Goal: Navigation & Orientation: Find specific page/section

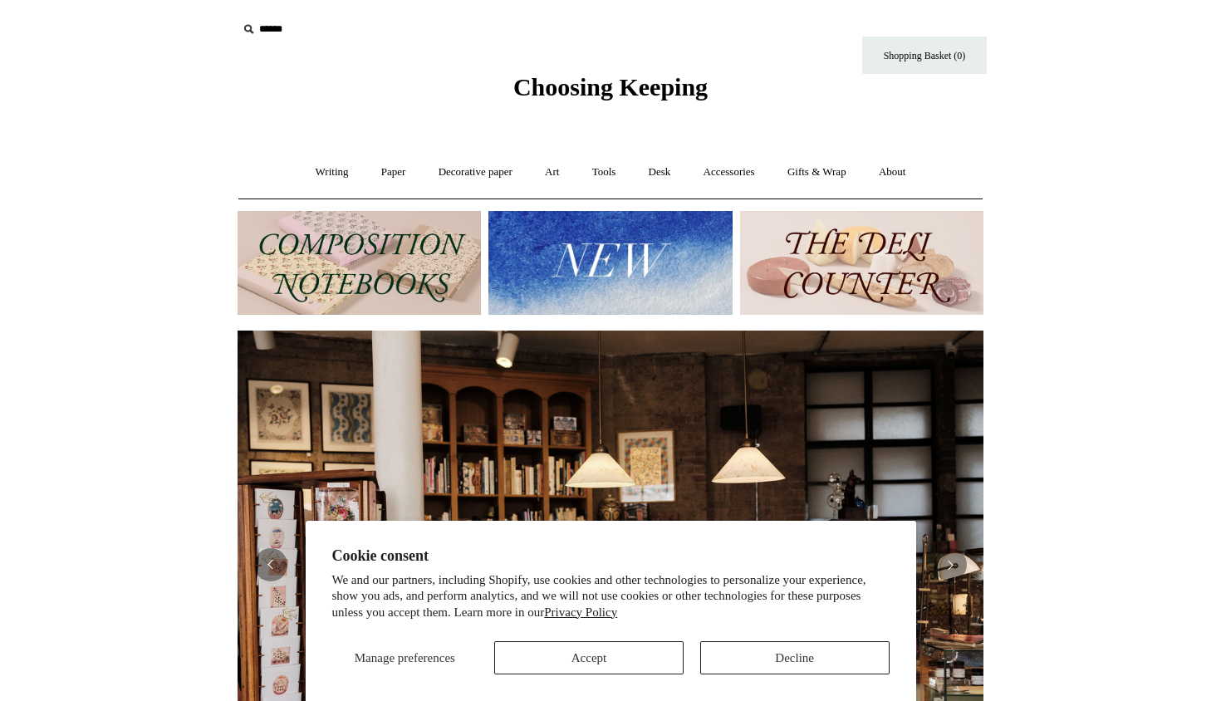
click at [772, 662] on button "Decline" at bounding box center [794, 657] width 189 height 33
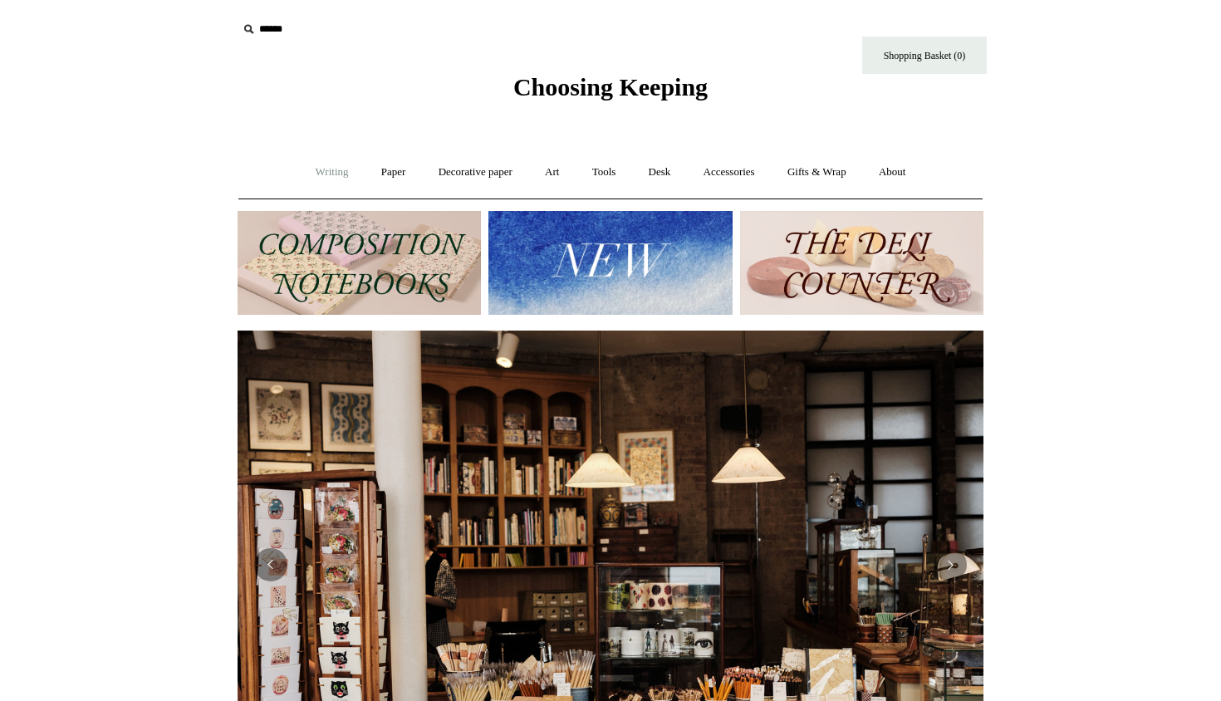
click at [327, 164] on link "Writing +" at bounding box center [332, 172] width 63 height 44
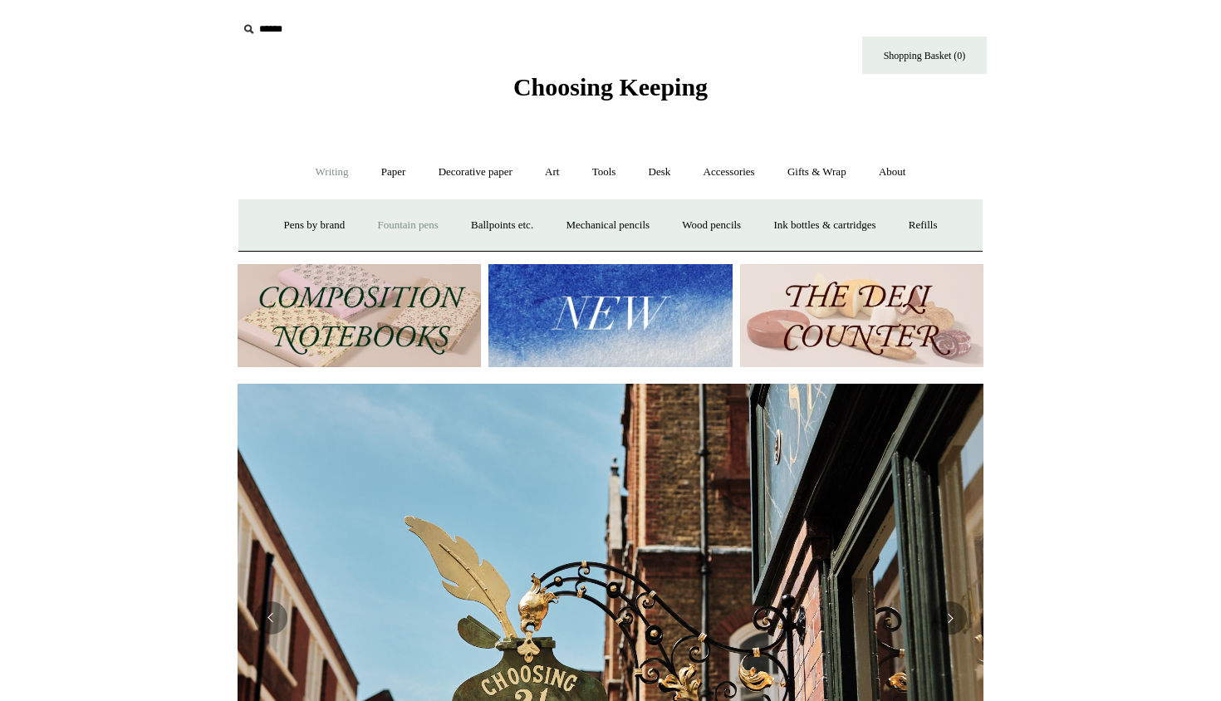
scroll to position [0, 746]
click at [402, 227] on link "Fountain pens +" at bounding box center [407, 225] width 91 height 44
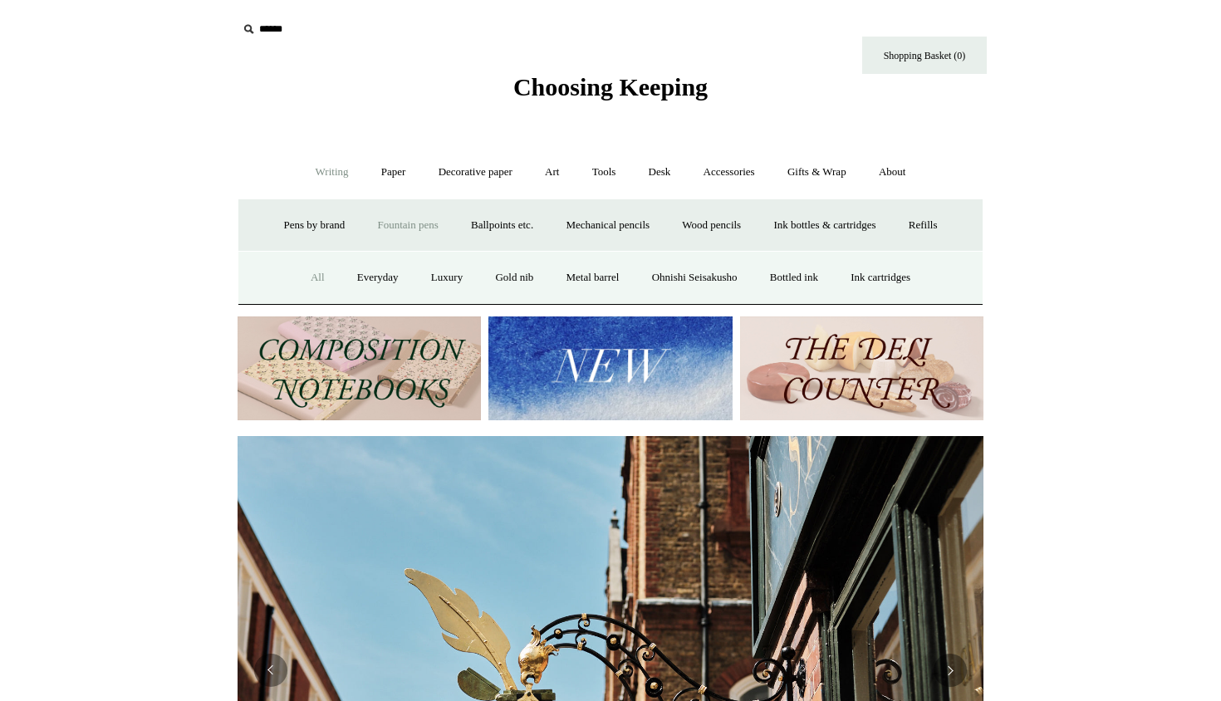
click at [302, 273] on link "All" at bounding box center [318, 278] width 44 height 44
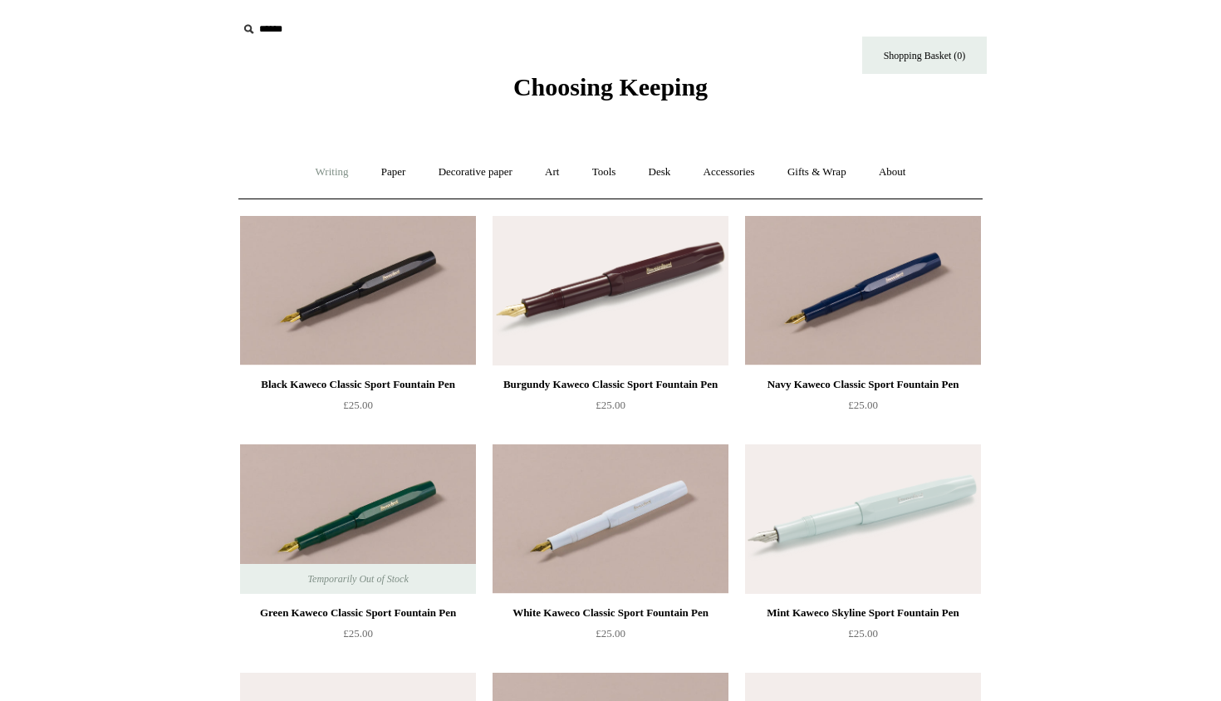
click at [324, 164] on link "Writing +" at bounding box center [332, 172] width 63 height 44
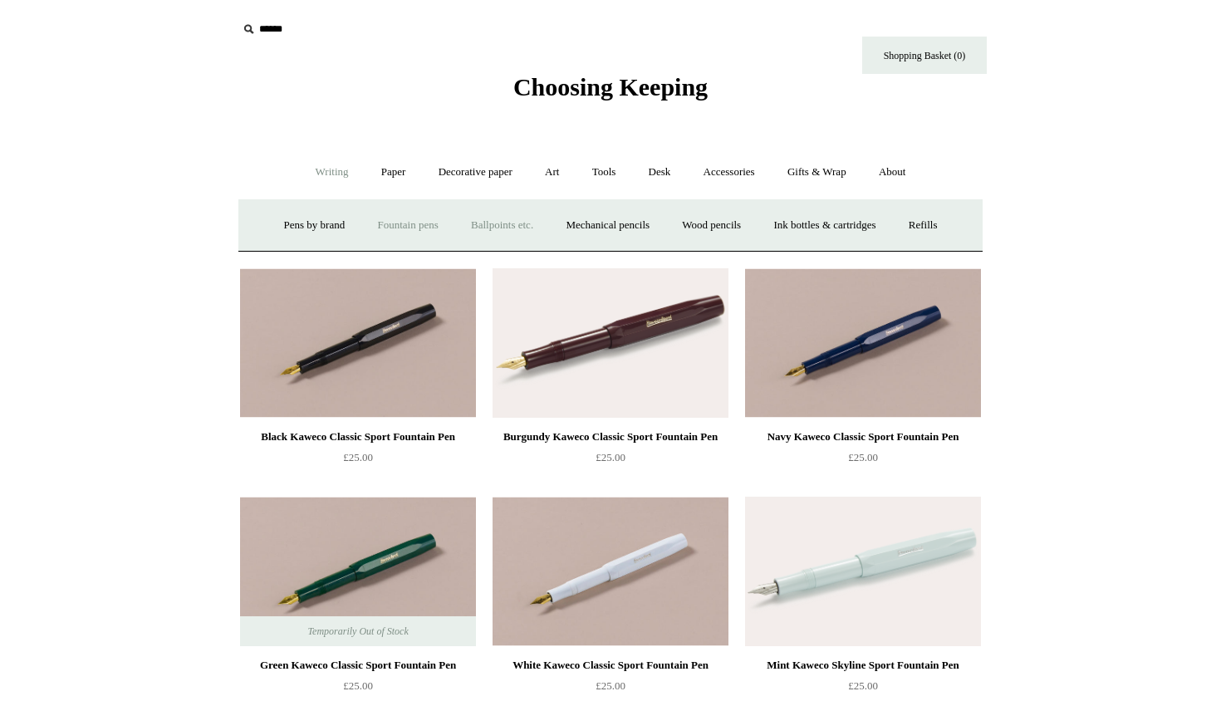
click at [492, 223] on link "Ballpoints etc. +" at bounding box center [502, 225] width 92 height 44
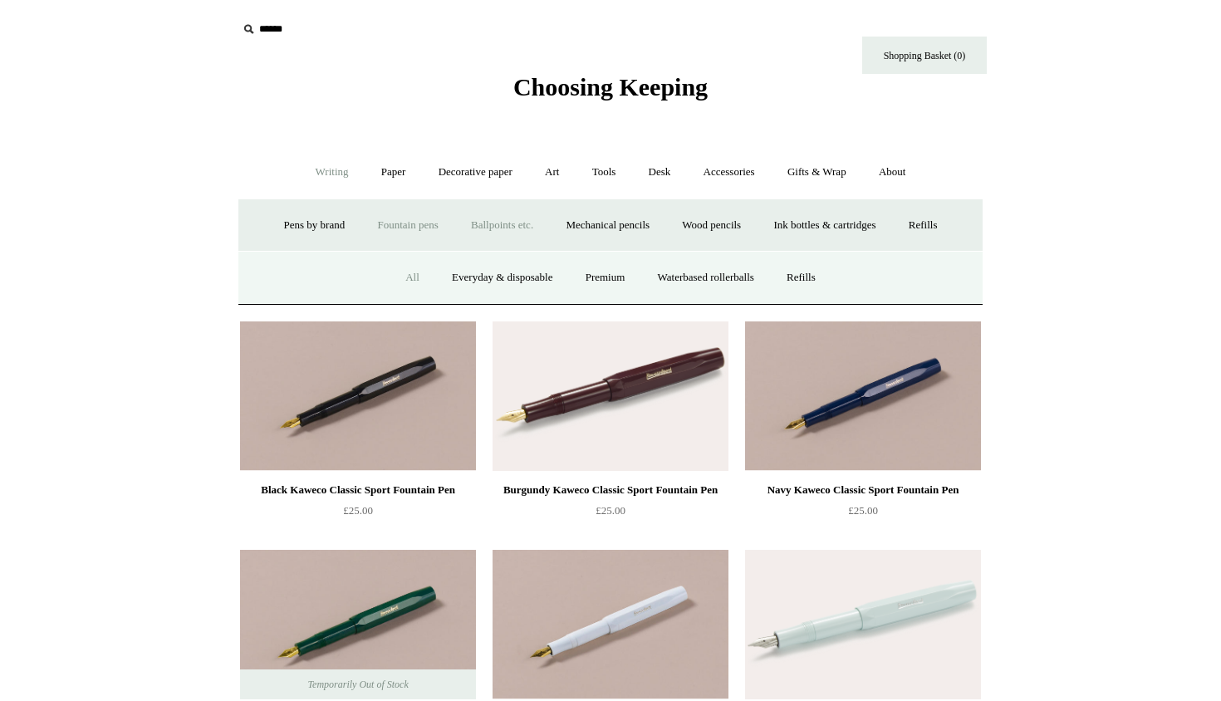
click at [403, 276] on link "All" at bounding box center [412, 278] width 44 height 44
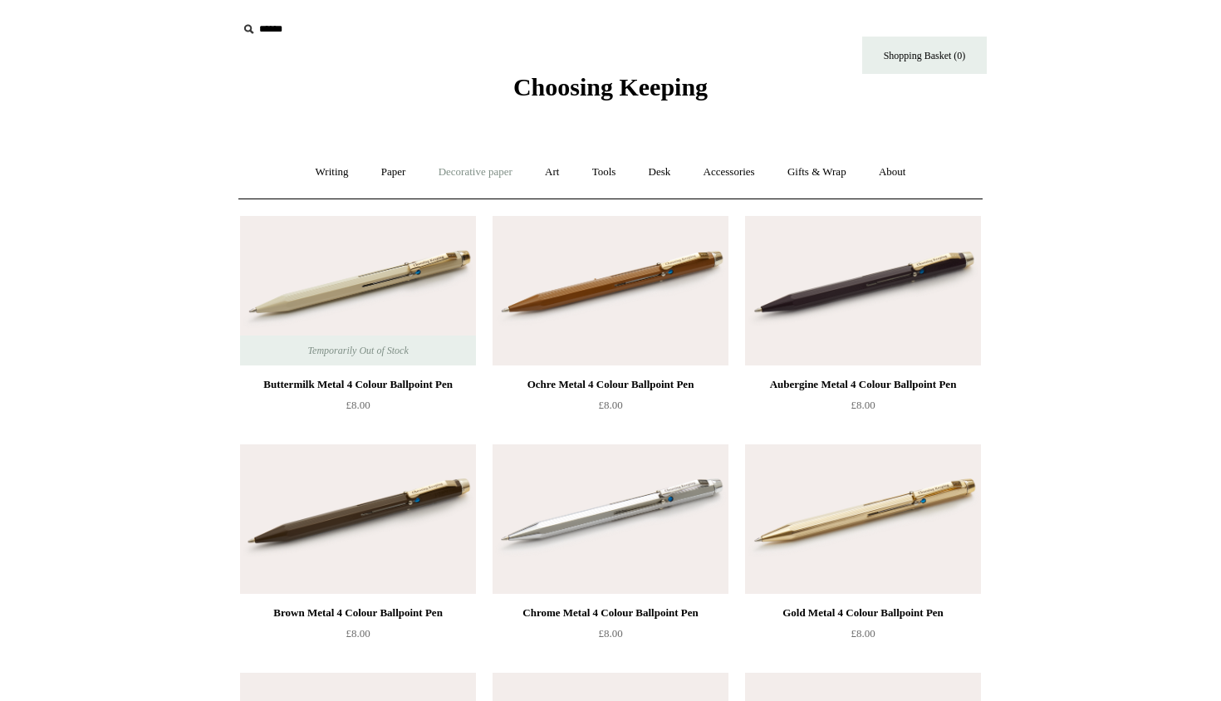
click at [486, 167] on link "Decorative paper +" at bounding box center [476, 172] width 104 height 44
